Goal: Information Seeking & Learning: Learn about a topic

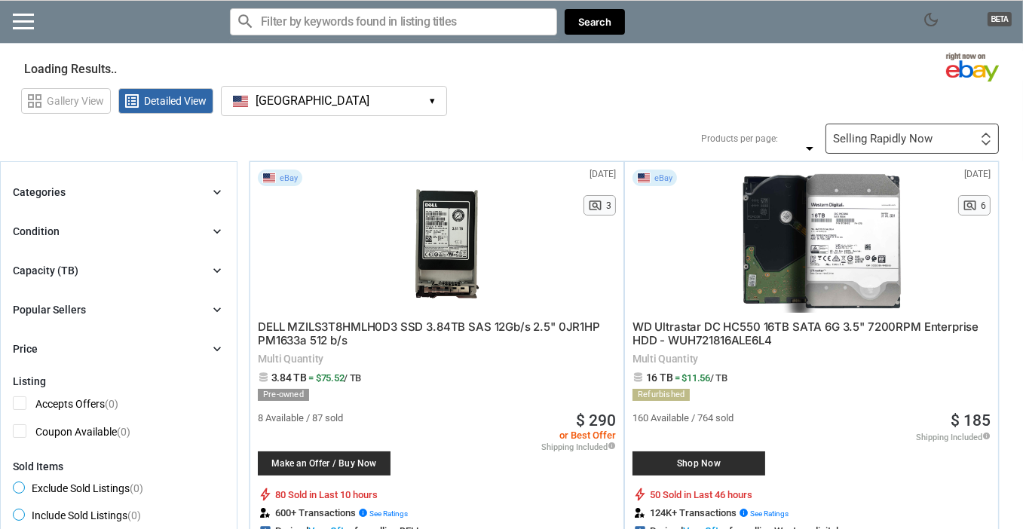
click at [210, 195] on icon "chevron_right" at bounding box center [217, 192] width 15 height 15
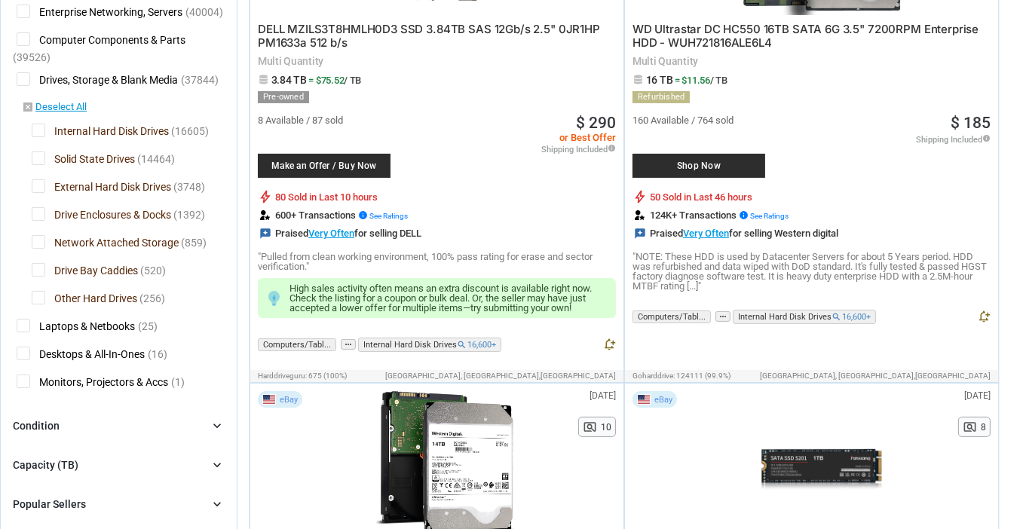
scroll to position [302, 0]
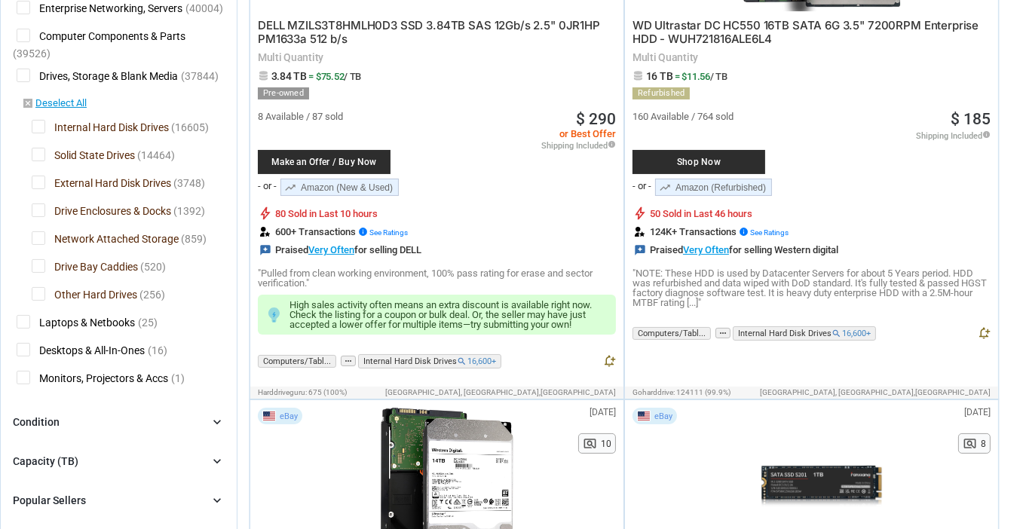
click at [41, 151] on span "Solid State Drives" at bounding box center [83, 157] width 103 height 19
click at [43, 121] on span "Internal Hard Disk Drives" at bounding box center [100, 129] width 137 height 19
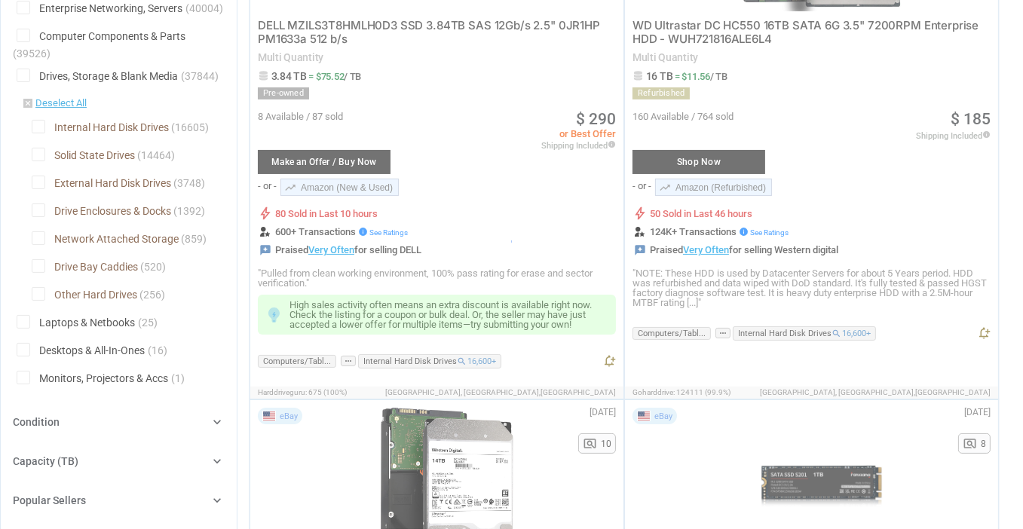
click at [35, 208] on div at bounding box center [511, 264] width 1023 height 529
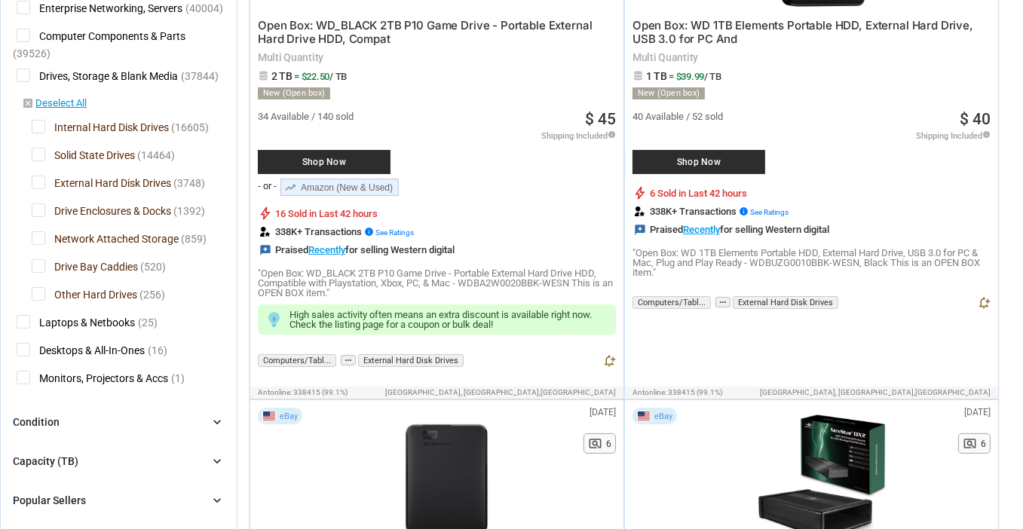
drag, startPoint x: 41, startPoint y: 232, endPoint x: 41, endPoint y: 210, distance: 21.9
click at [39, 232] on span "Network Attached Storage" at bounding box center [105, 241] width 147 height 19
click at [38, 206] on span "Drive Enclosures & Docks" at bounding box center [102, 213] width 140 height 19
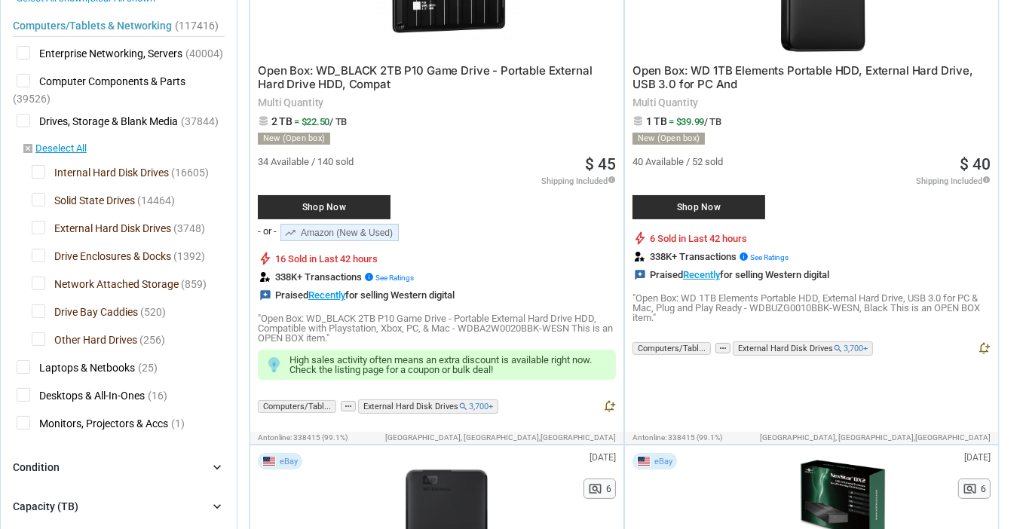
click at [32, 271] on div "Computers/Tablets & Networking (117416) [L1] Enterprise Networking, Servers (40…" at bounding box center [119, 221] width 212 height 434
drag, startPoint x: 35, startPoint y: 281, endPoint x: 36, endPoint y: 272, distance: 9.1
click at [35, 281] on span "Network Attached Storage" at bounding box center [105, 286] width 147 height 19
click at [35, 257] on span "Drive Enclosures & Docks" at bounding box center [102, 258] width 140 height 19
click at [41, 305] on span "Drive Bay Caddies" at bounding box center [85, 314] width 106 height 19
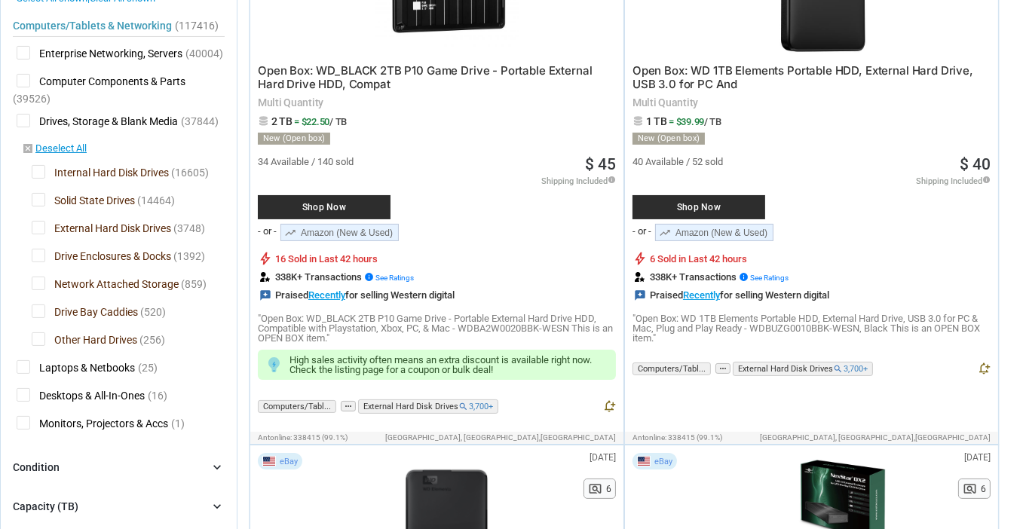
click at [40, 338] on span "Other Hard Drives" at bounding box center [85, 342] width 106 height 19
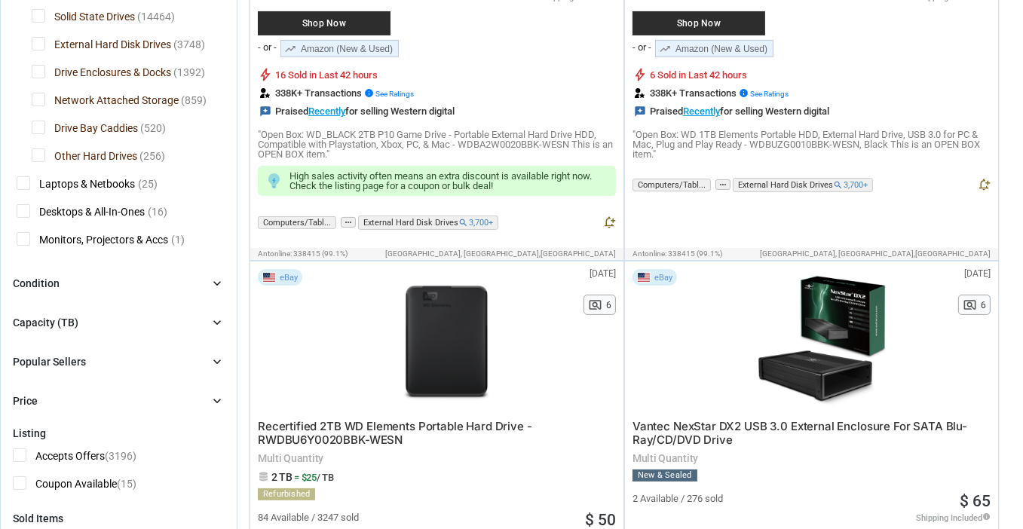
scroll to position [528, 0]
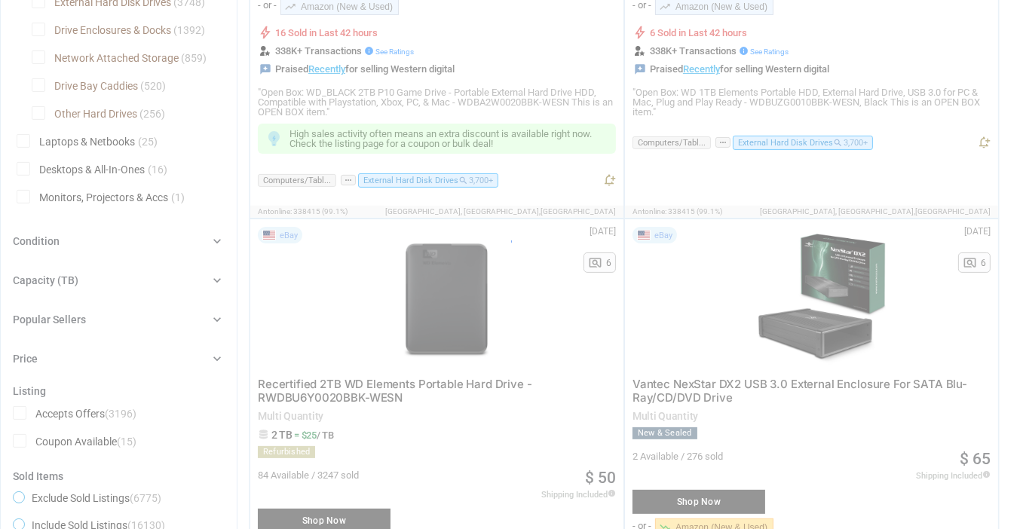
drag, startPoint x: 94, startPoint y: 251, endPoint x: 101, endPoint y: 255, distance: 7.8
click at [94, 252] on div at bounding box center [511, 264] width 1023 height 529
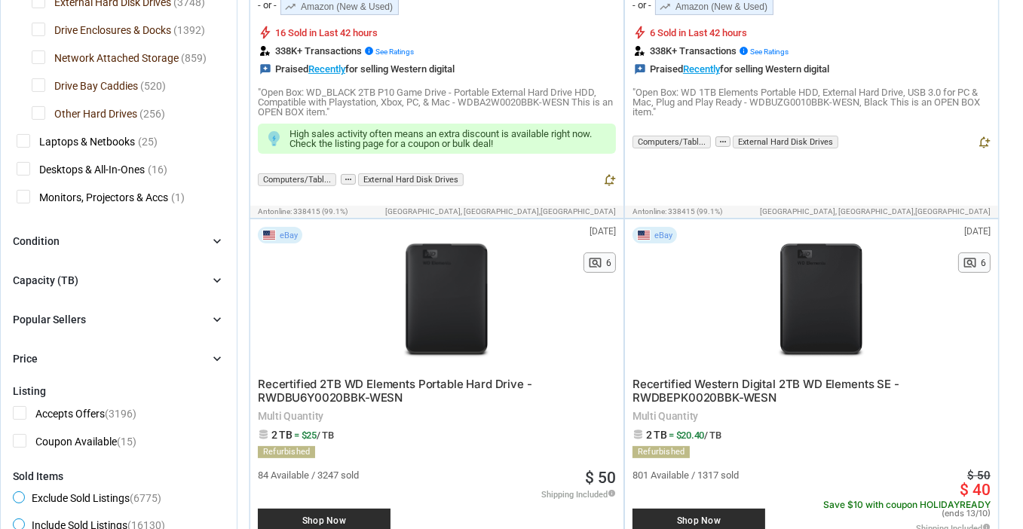
click at [169, 241] on div "Condition chevron_right" at bounding box center [119, 241] width 212 height 18
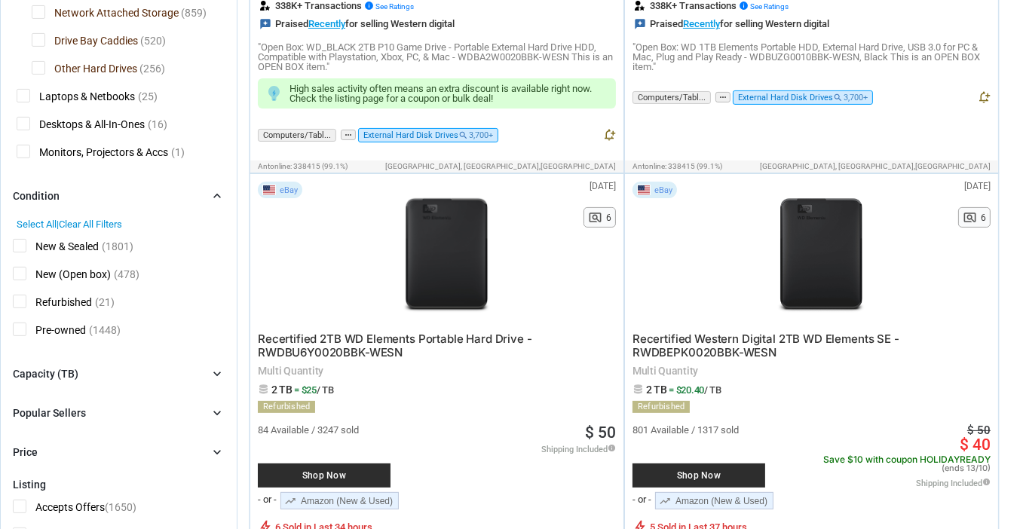
scroll to position [483, 0]
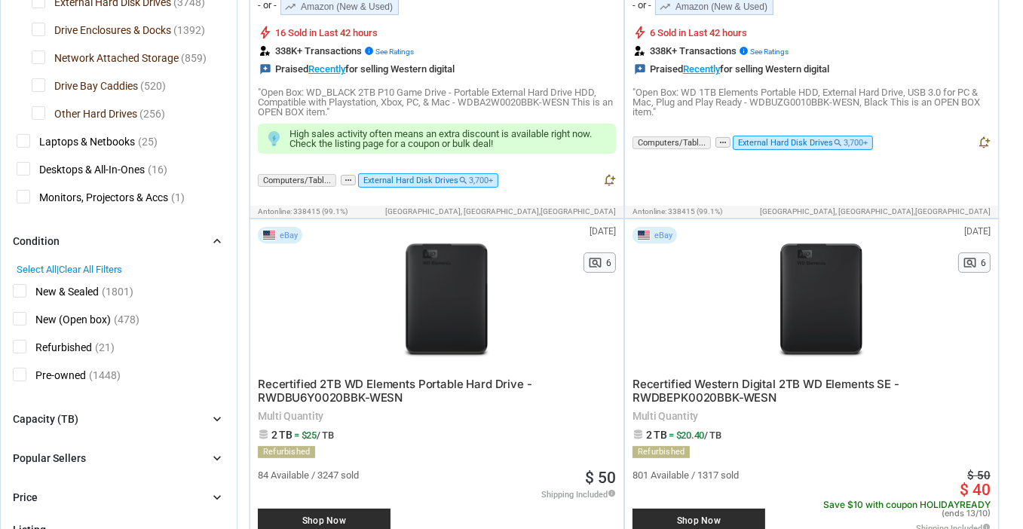
click at [17, 290] on span "New & Sealed" at bounding box center [56, 293] width 86 height 19
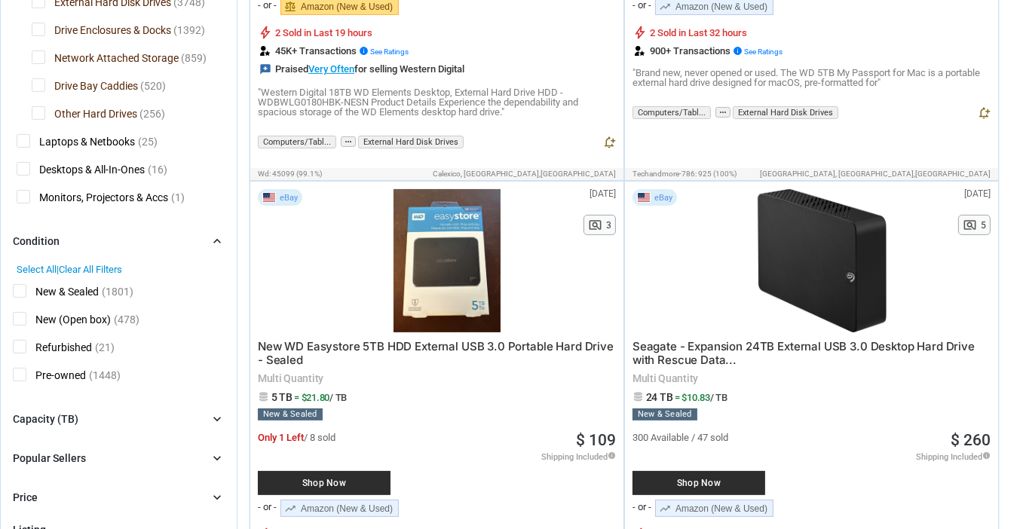
click at [22, 316] on span "New (Open box)" at bounding box center [62, 321] width 98 height 19
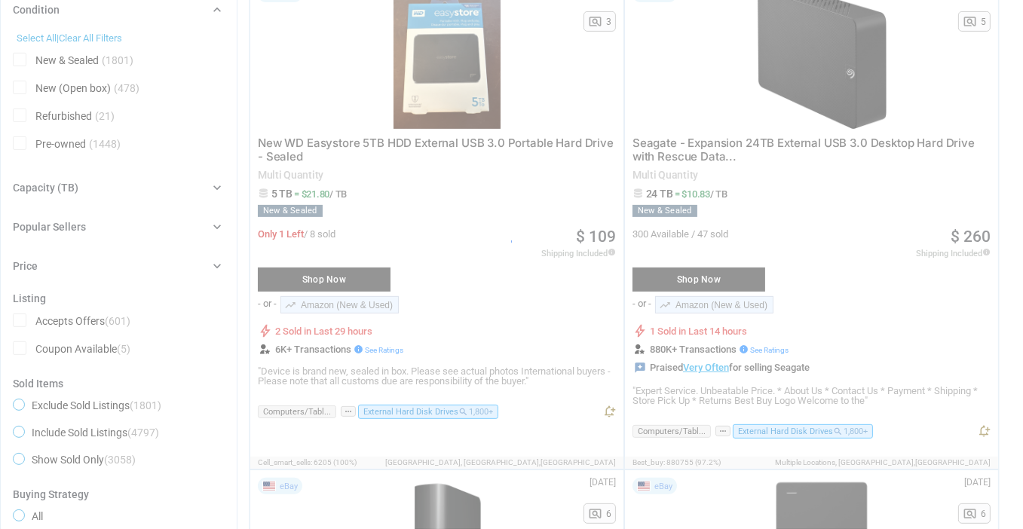
scroll to position [704, 0]
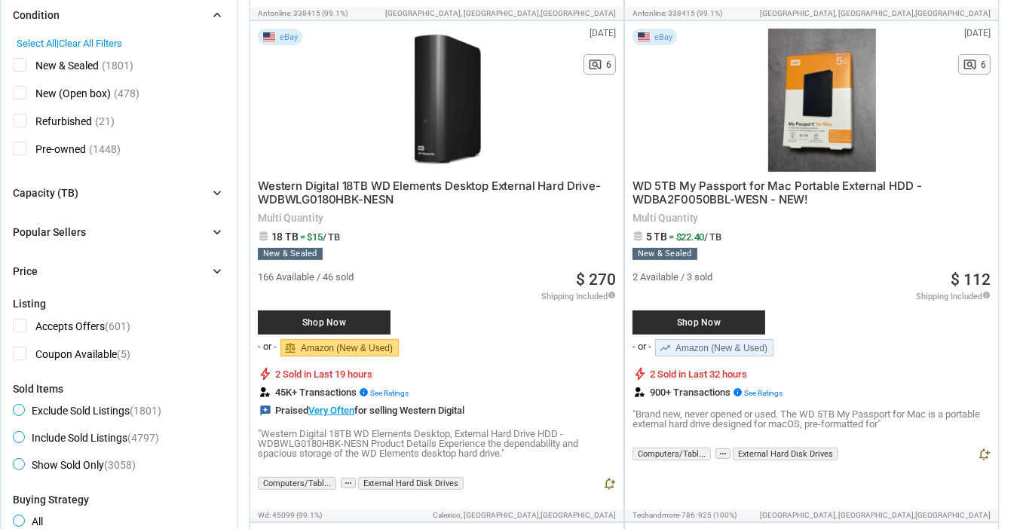
click at [214, 192] on icon "chevron_right" at bounding box center [217, 193] width 15 height 15
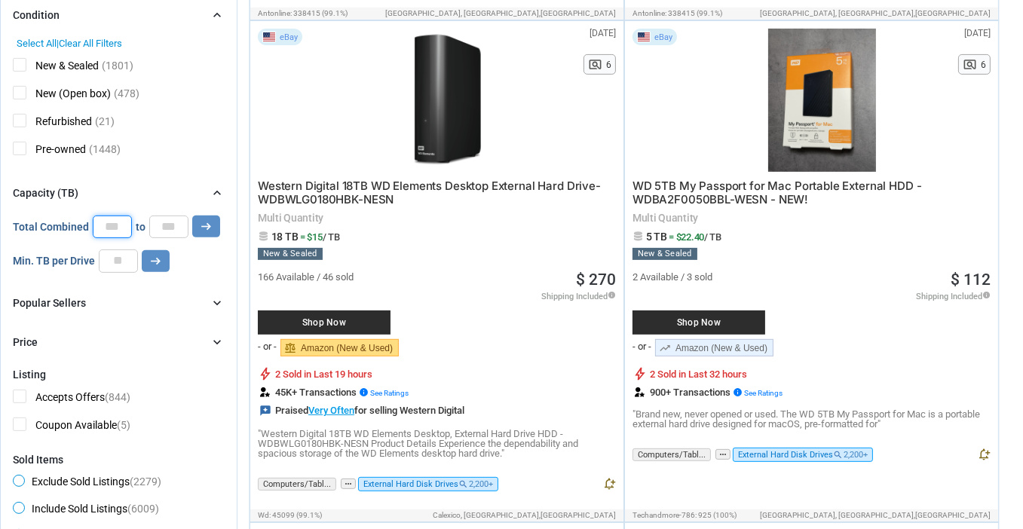
drag, startPoint x: 115, startPoint y: 223, endPoint x: 54, endPoint y: 210, distance: 62.4
click at [51, 216] on div "Total Combined * to * arrow_right_alt" at bounding box center [116, 227] width 207 height 23
type input "**"
click at [206, 221] on icon "arrow_right_alt" at bounding box center [206, 226] width 14 height 14
type input "*****"
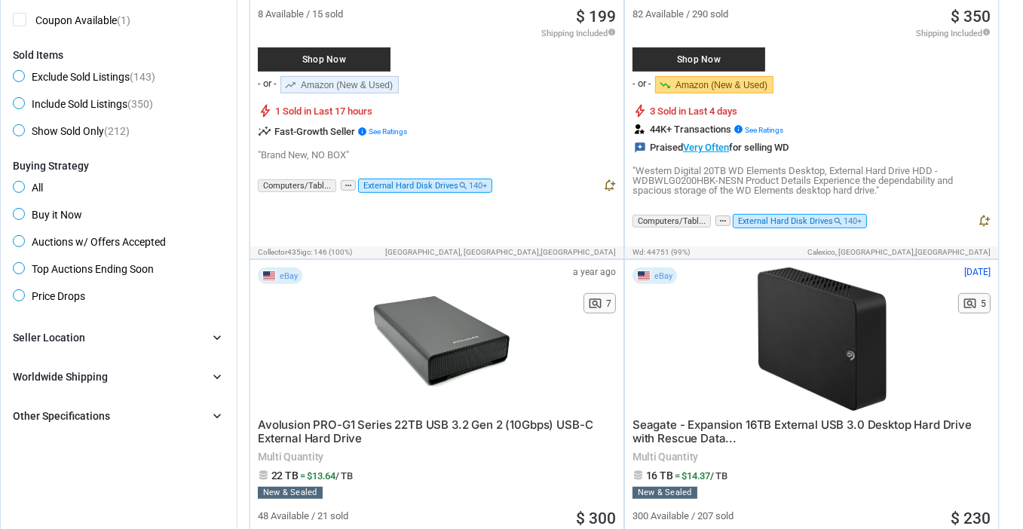
scroll to position [905, 0]
